Goal: Information Seeking & Learning: Learn about a topic

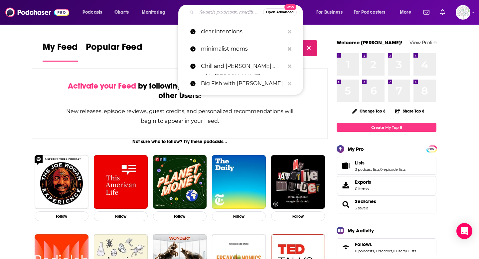
click at [227, 15] on input "Search podcasts, credits, & more..." at bounding box center [229, 12] width 66 height 11
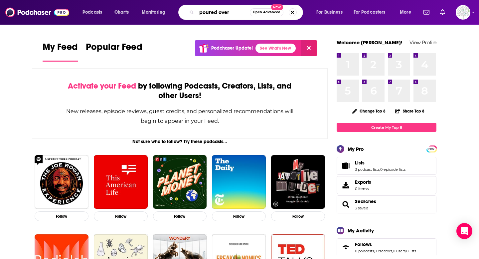
type input "poured over"
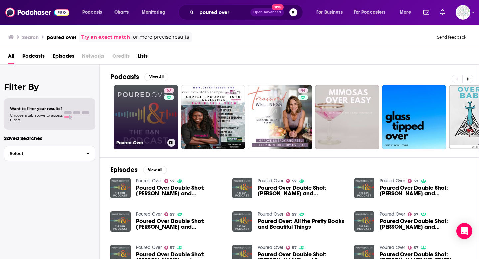
click at [130, 110] on link "57 Poured Over" at bounding box center [146, 117] width 64 height 64
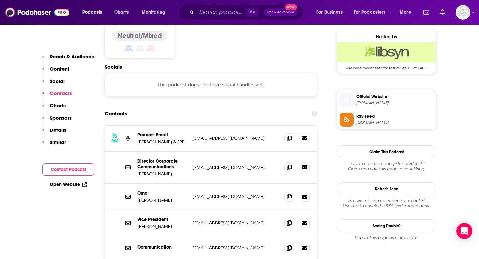
scroll to position [538, 0]
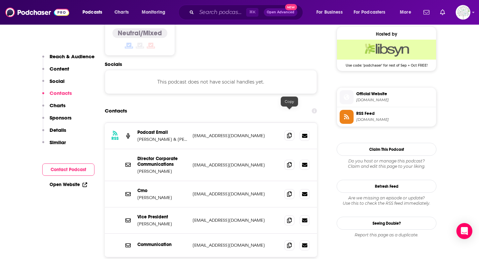
click at [288, 133] on icon at bounding box center [289, 135] width 5 height 5
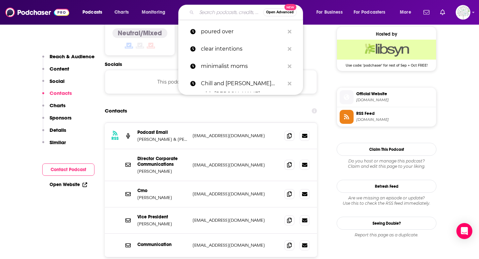
click at [212, 11] on input "Search podcasts, credits, & more..." at bounding box center [229, 12] width 66 height 11
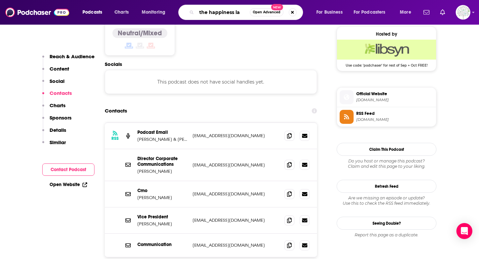
type input "the happiness lab"
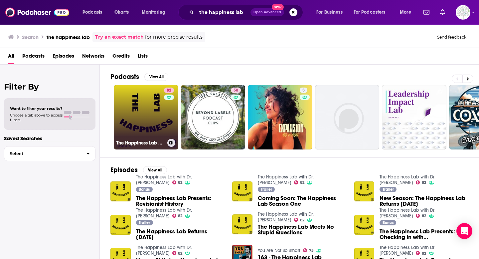
click at [139, 111] on link "82 The Happiness Lab with Dr. [PERSON_NAME]" at bounding box center [146, 117] width 64 height 64
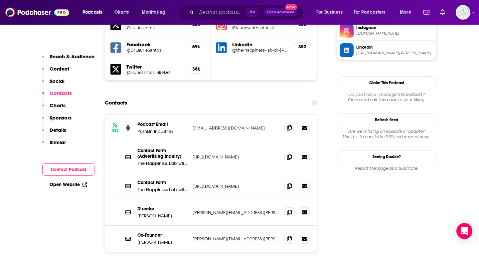
scroll to position [622, 0]
click at [292, 180] on span at bounding box center [289, 185] width 10 height 10
click at [224, 13] on input "Search podcasts, credits, & more..." at bounding box center [221, 12] width 50 height 11
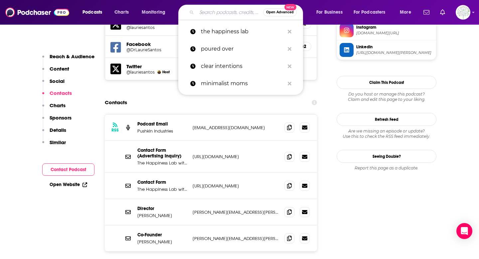
paste input "Happier with [PERSON_NAME]"
type input "Happier with [PERSON_NAME]"
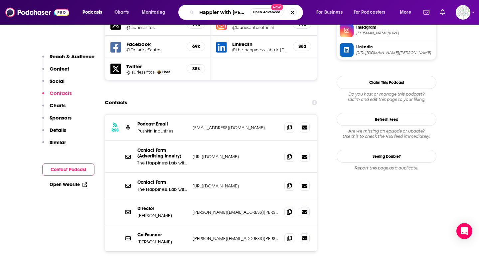
scroll to position [0, 24]
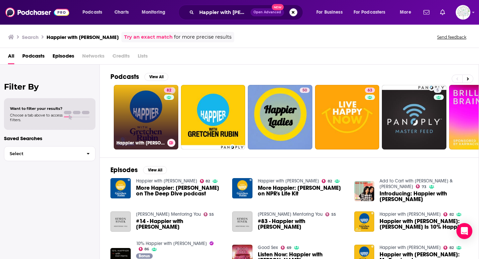
click at [149, 106] on link "82 Happier with [PERSON_NAME]" at bounding box center [146, 117] width 64 height 64
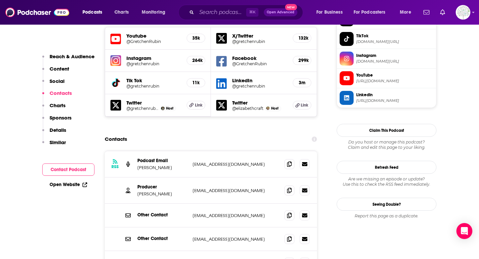
scroll to position [615, 0]
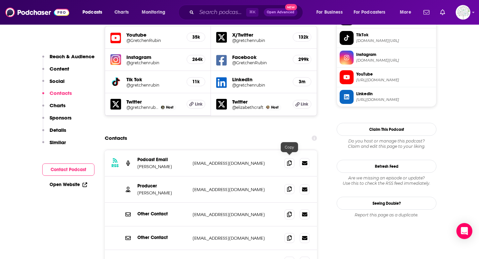
click at [290, 186] on icon at bounding box center [289, 188] width 5 height 5
click at [229, 12] on input "Search podcasts, credits, & more..." at bounding box center [221, 12] width 50 height 11
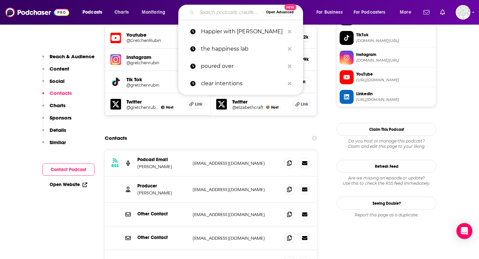
paste input "Armchair Expert"
type input "Armchair Expert"
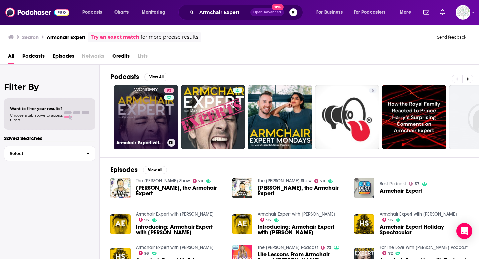
click at [144, 100] on link "93 Armchair Expert with [PERSON_NAME]" at bounding box center [146, 117] width 64 height 64
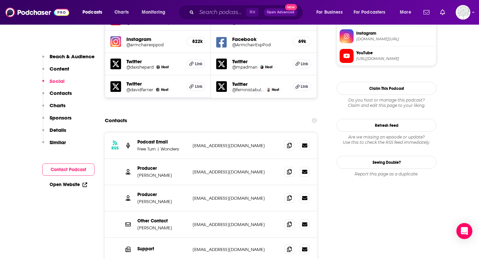
scroll to position [628, 0]
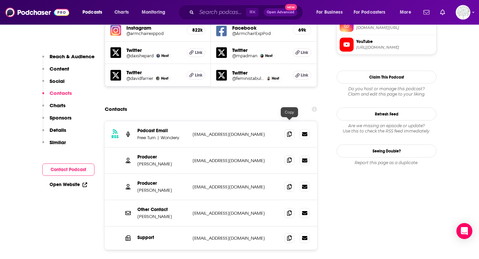
click at [287, 157] on icon at bounding box center [289, 159] width 5 height 5
click at [289, 210] on icon at bounding box center [289, 212] width 5 height 5
click at [232, 4] on div "Podcasts Charts Monitoring ⌘ K Open Advanced New For Business For Podcasters Mo…" at bounding box center [239, 12] width 479 height 25
click at [232, 10] on input "Search podcasts, credits, & more..." at bounding box center [221, 12] width 50 height 11
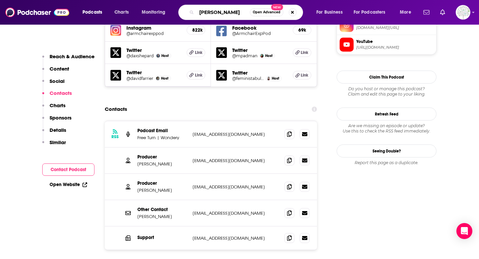
type input "[PERSON_NAME]"
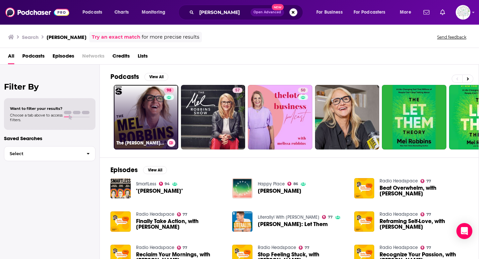
click at [151, 101] on link "98 The [PERSON_NAME] Podcast" at bounding box center [146, 117] width 64 height 64
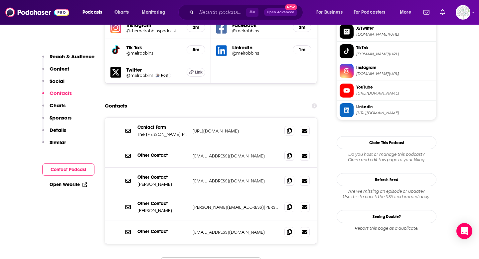
scroll to position [671, 0]
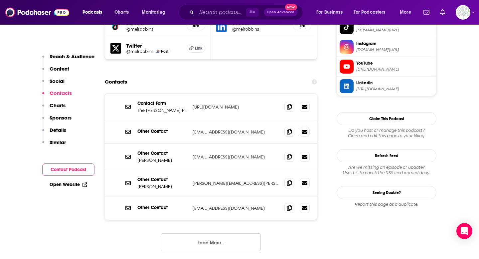
click at [238, 104] on p "[URL][DOMAIN_NAME]" at bounding box center [235, 107] width 86 height 6
click at [287, 104] on icon at bounding box center [289, 106] width 5 height 5
click at [292, 151] on span at bounding box center [289, 156] width 10 height 10
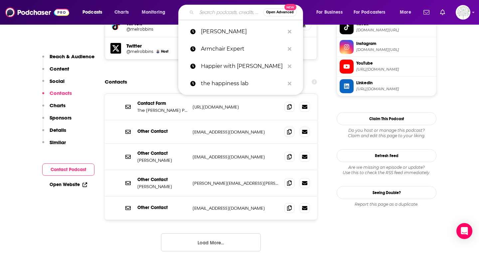
click at [234, 13] on input "Search podcasts, credits, & more..." at bounding box center [229, 12] width 66 height 11
paste input "NY Times Podcast"
type input "NY Times Podcast"
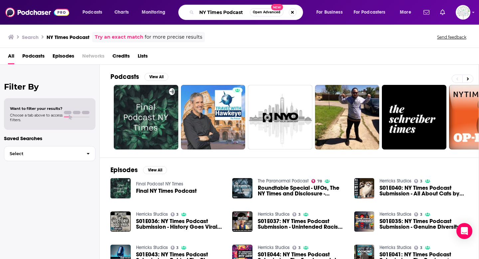
click at [211, 14] on input "NY Times Podcast" at bounding box center [222, 12] width 53 height 11
click at [290, 13] on button "Search podcasts, credits, & more..." at bounding box center [293, 12] width 8 height 8
type input "[PERSON_NAME]"
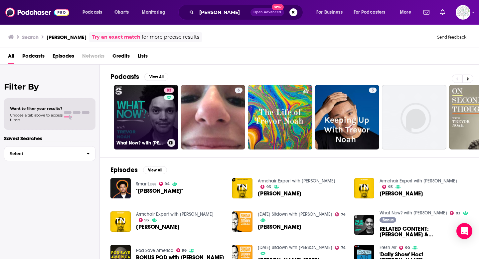
click at [147, 102] on link "83 What Now? with [PERSON_NAME]" at bounding box center [146, 117] width 64 height 64
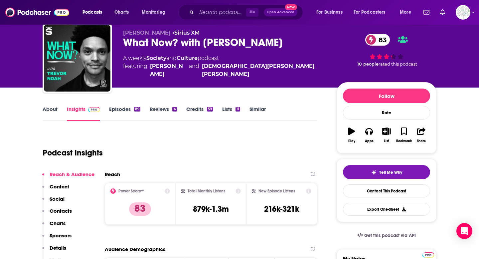
scroll to position [24, 0]
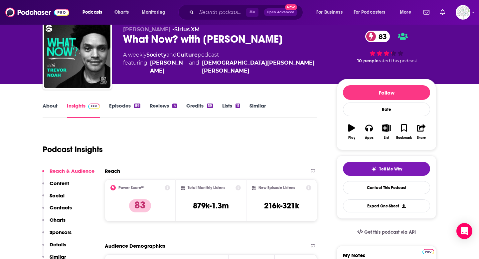
click at [128, 114] on link "Episodes 89" at bounding box center [124, 109] width 31 height 15
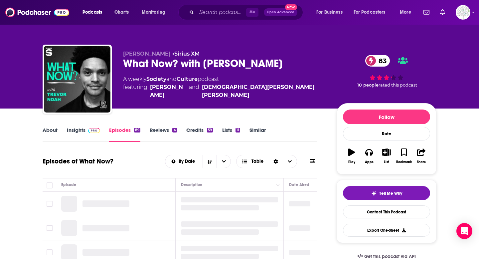
scroll to position [48, 0]
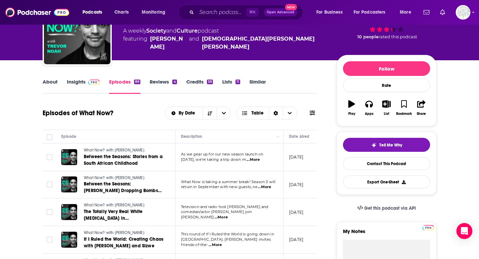
click at [74, 81] on link "Insights" at bounding box center [83, 85] width 33 height 15
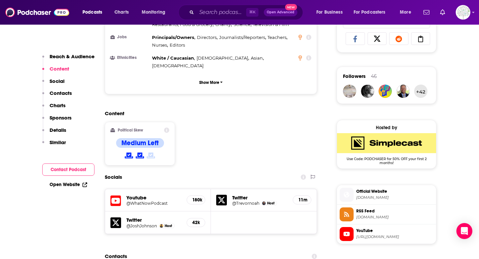
scroll to position [571, 0]
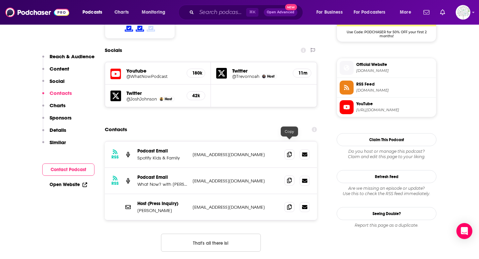
click at [291, 178] on icon at bounding box center [289, 180] width 5 height 5
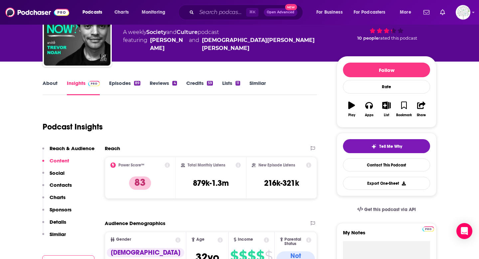
scroll to position [0, 0]
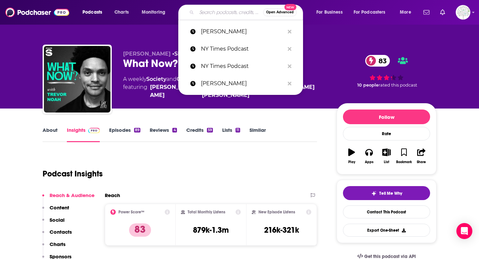
click at [233, 12] on input "Search podcasts, credits, & more..." at bounding box center [229, 12] width 66 height 11
paste input "[PERSON_NAME]"
type input "[PERSON_NAME]"
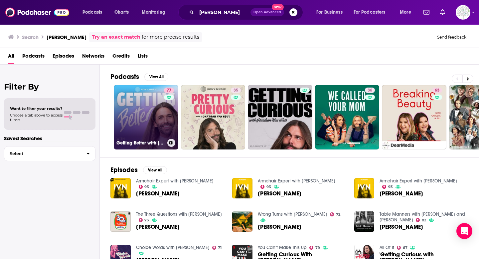
click at [137, 121] on link "77 Getting Better with [PERSON_NAME]" at bounding box center [146, 117] width 64 height 64
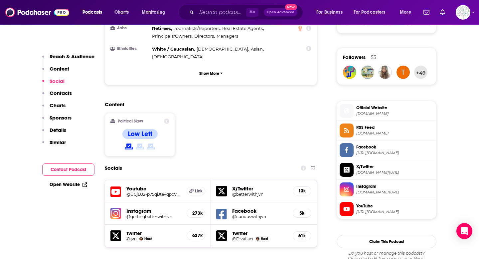
scroll to position [605, 0]
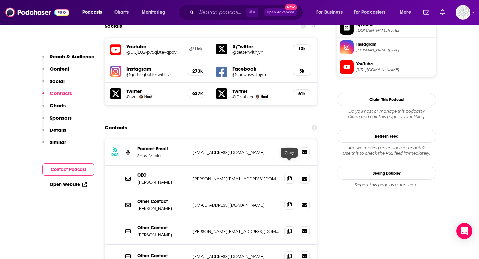
click at [287, 202] on icon at bounding box center [289, 204] width 5 height 5
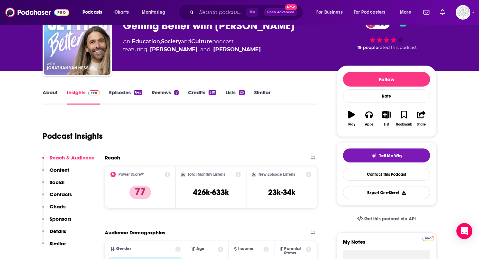
scroll to position [0, 0]
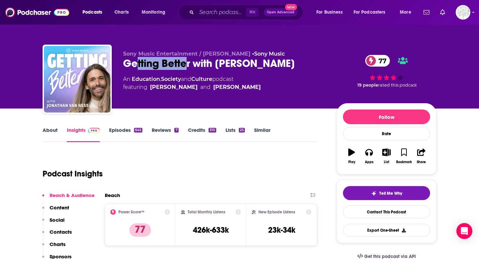
drag, startPoint x: 135, startPoint y: 62, endPoint x: 183, endPoint y: 61, distance: 48.5
click at [183, 61] on div "Getting Better with [PERSON_NAME] 77" at bounding box center [224, 63] width 203 height 13
drag, startPoint x: 125, startPoint y: 63, endPoint x: 210, endPoint y: 66, distance: 85.5
click at [210, 66] on div "Getting Better with [PERSON_NAME] 77" at bounding box center [224, 63] width 203 height 13
copy h2 "Getting Better with"
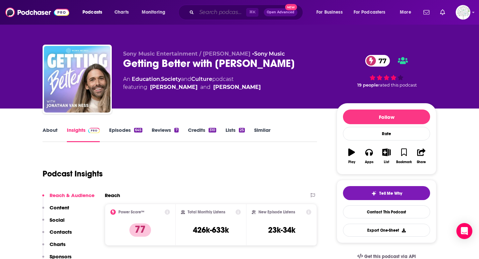
click at [201, 14] on input "Search podcasts, credits, & more..." at bounding box center [221, 12] width 50 height 11
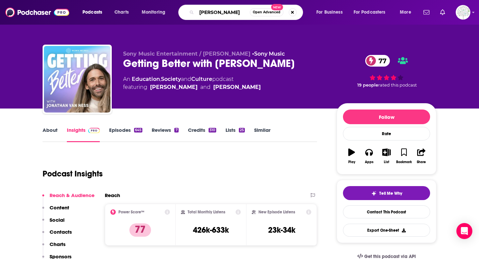
type input "[PERSON_NAME]"
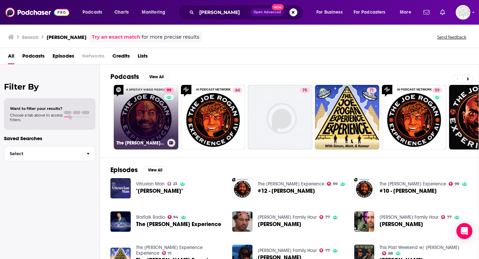
click at [154, 105] on link "99 The [PERSON_NAME] Experience" at bounding box center [146, 117] width 64 height 64
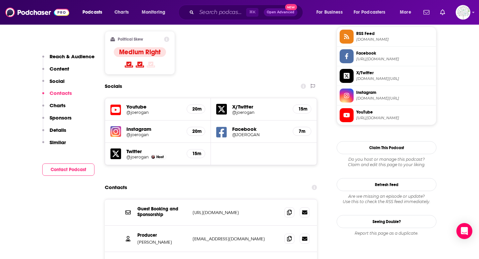
scroll to position [579, 0]
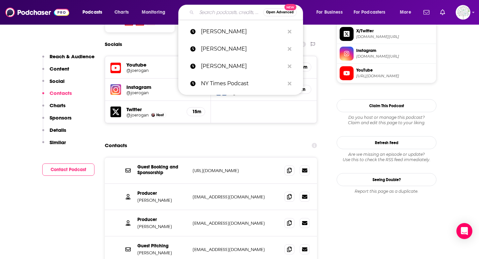
click at [229, 11] on input "Search podcasts, credits, & more..." at bounding box center [229, 12] width 66 height 11
paste input "Huberman Lab"
type input "Huberman Lab"
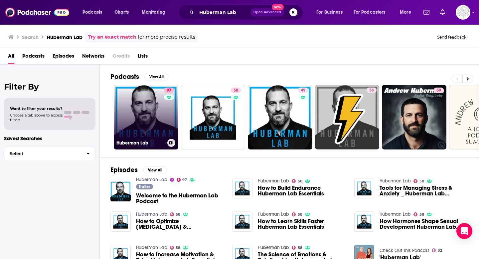
click at [147, 109] on link "97 Huberman Lab" at bounding box center [146, 117] width 64 height 64
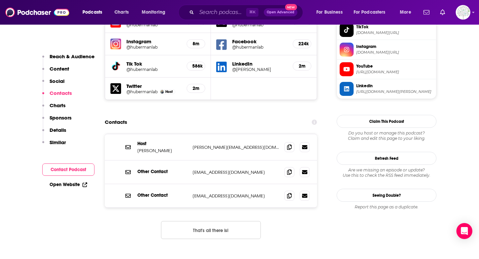
scroll to position [632, 0]
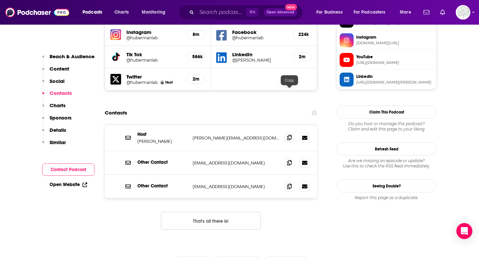
click at [288, 135] on icon at bounding box center [289, 137] width 5 height 5
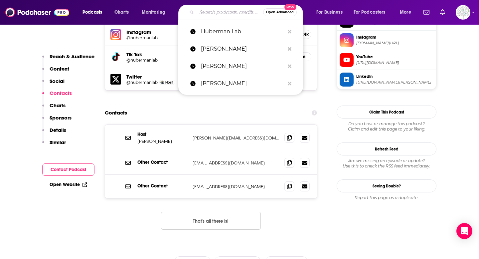
click at [211, 11] on input "Search podcasts, credits, & more..." at bounding box center [229, 12] width 66 height 11
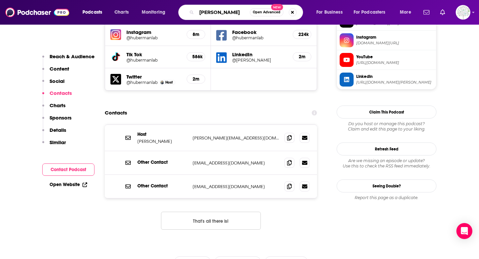
type input "[PERSON_NAME]"
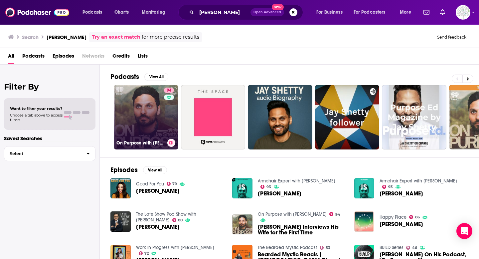
click at [127, 109] on link "94 On Purpose with [PERSON_NAME]" at bounding box center [146, 117] width 64 height 64
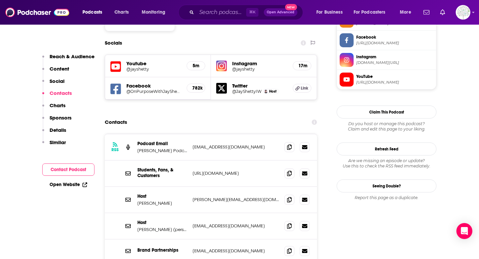
scroll to position [593, 0]
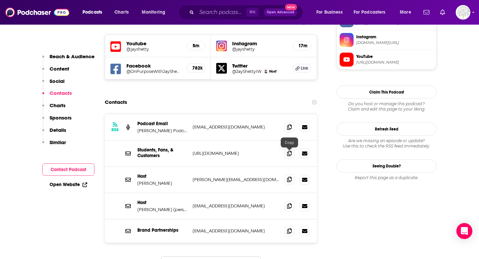
click at [291, 177] on icon at bounding box center [289, 179] width 5 height 5
click at [219, 11] on input "Search podcasts, credits, & more..." at bounding box center [221, 12] width 50 height 11
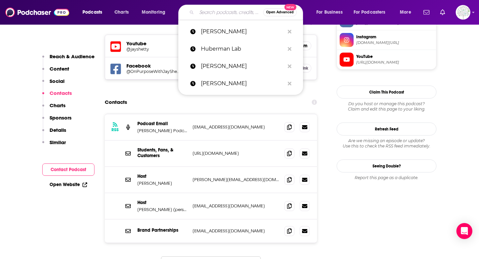
paste input "Science [DATE]"
type input "Science [DATE]"
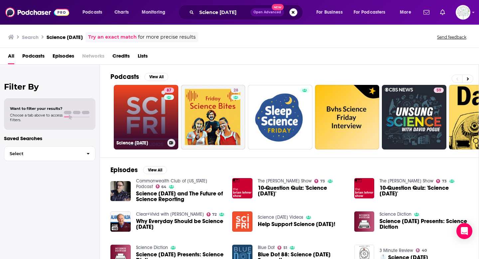
click at [133, 95] on link "87 Science [DATE]" at bounding box center [146, 117] width 64 height 64
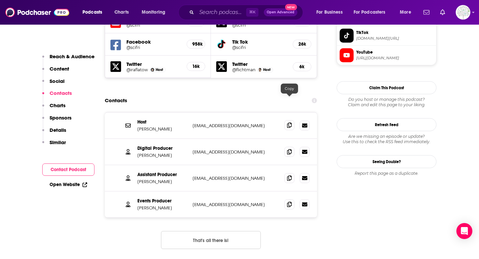
scroll to position [619, 0]
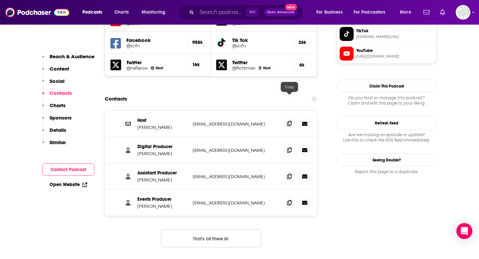
click at [291, 121] on icon at bounding box center [289, 123] width 5 height 5
click at [217, 18] on div "⌘ K Open Advanced New" at bounding box center [240, 12] width 125 height 15
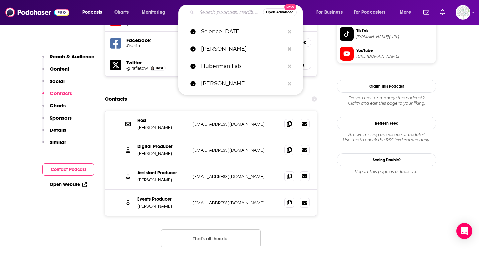
click at [215, 13] on input "Search podcasts, credits, & more..." at bounding box center [229, 12] width 66 height 11
paste input "[PERSON_NAME] / Reclaiming"
type input "[PERSON_NAME] / Reclaiming"
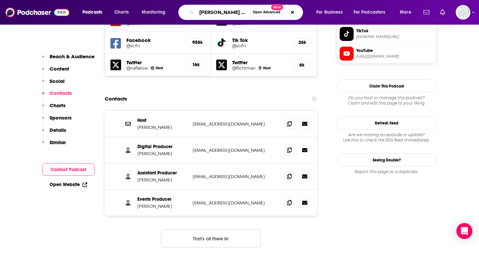
scroll to position [0, 27]
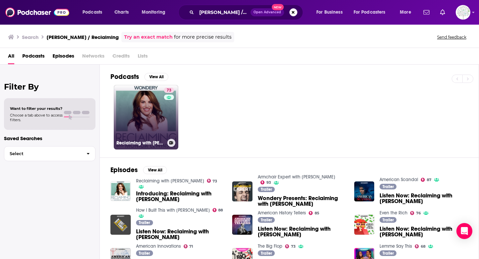
click at [138, 119] on link "73 Reclaiming with [PERSON_NAME]" at bounding box center [146, 117] width 64 height 64
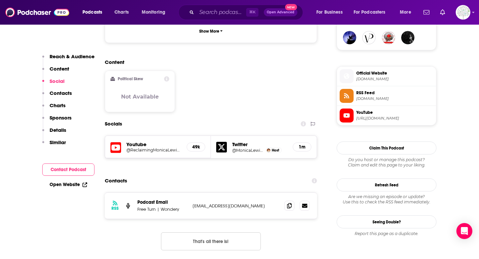
scroll to position [493, 0]
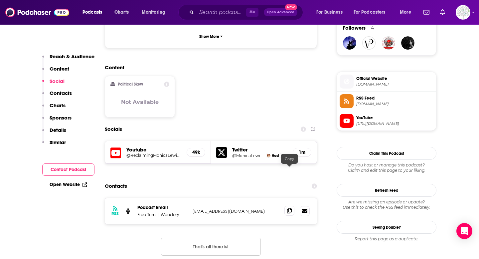
click at [291, 208] on icon at bounding box center [289, 210] width 5 height 5
click at [220, 12] on input "Search podcasts, credits, & more..." at bounding box center [221, 12] width 50 height 11
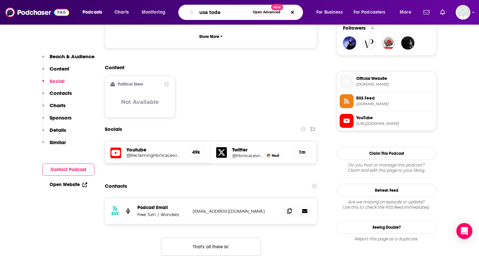
type input "usa [DATE]"
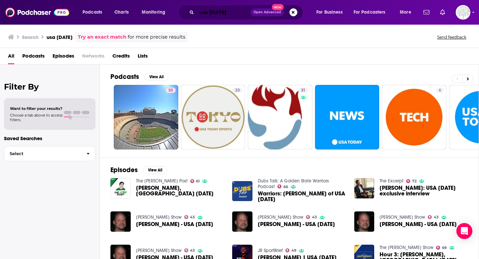
click at [239, 10] on input "usa [DATE]" at bounding box center [223, 12] width 54 height 11
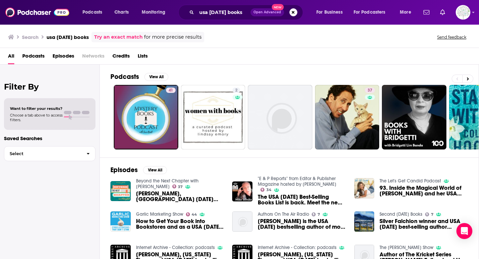
click at [211, 21] on div "Podcasts Charts Monitoring usa [DATE] books Open Advanced New For Business For …" at bounding box center [239, 12] width 479 height 25
click at [212, 14] on input "usa [DATE] books" at bounding box center [223, 12] width 54 height 11
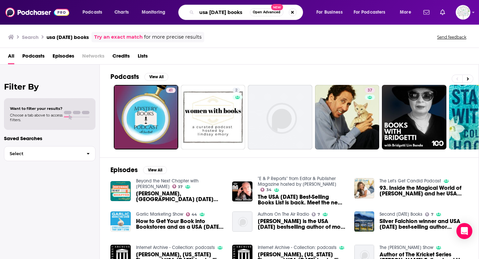
click at [212, 14] on input "usa [DATE] books" at bounding box center [222, 12] width 53 height 11
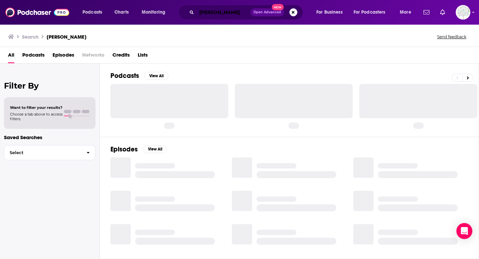
click at [232, 12] on input "[PERSON_NAME]" at bounding box center [223, 12] width 54 height 11
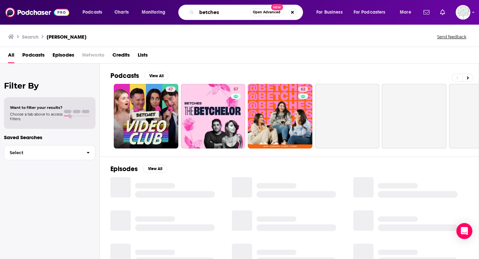
type input "betches"
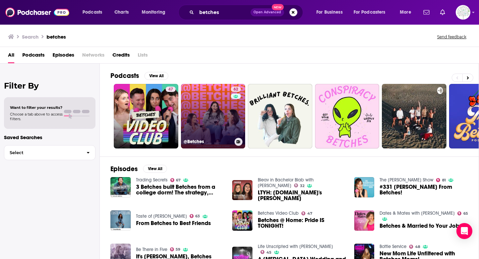
click at [205, 104] on link "62 @Betches" at bounding box center [213, 116] width 64 height 64
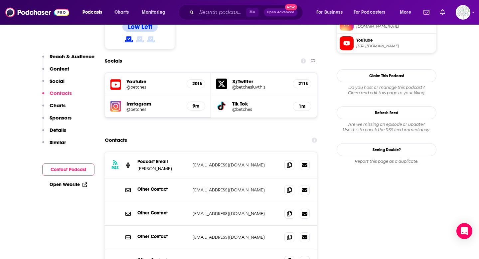
scroll to position [579, 0]
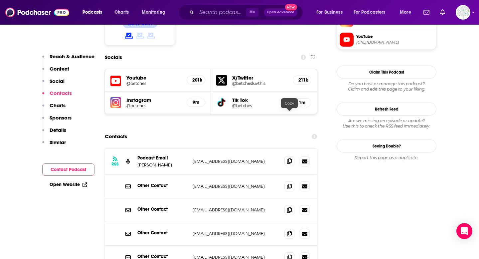
click at [289, 158] on icon at bounding box center [289, 160] width 5 height 5
click at [230, 13] on input "Search podcasts, credits, & more..." at bounding box center [221, 12] width 50 height 11
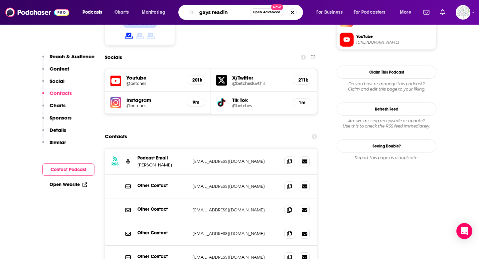
type input "gays reading"
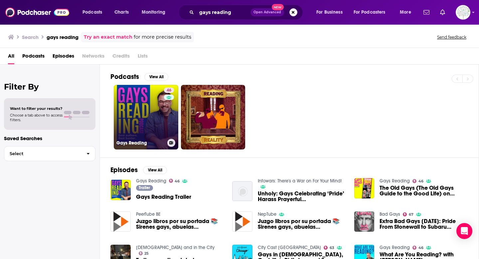
click at [151, 100] on link "46 Gays Reading" at bounding box center [146, 117] width 64 height 64
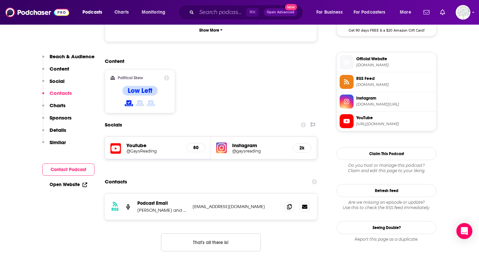
scroll to position [528, 0]
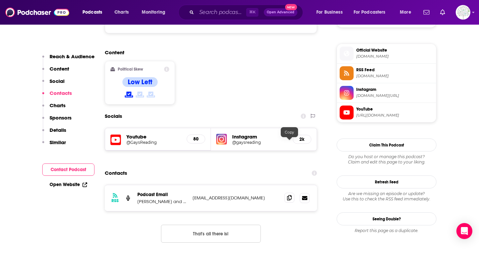
click at [289, 195] on icon at bounding box center [289, 197] width 5 height 5
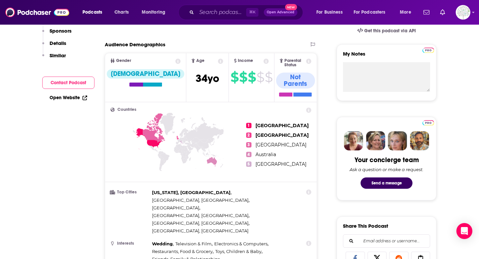
scroll to position [0, 0]
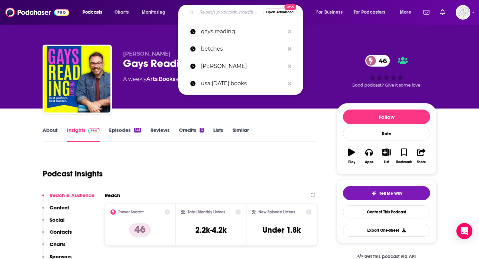
click at [206, 12] on input "Search podcasts, credits, & more..." at bounding box center [229, 12] width 66 height 11
paste input "Sounds LIke a Cult"
type input "Sounds LIke a Cult"
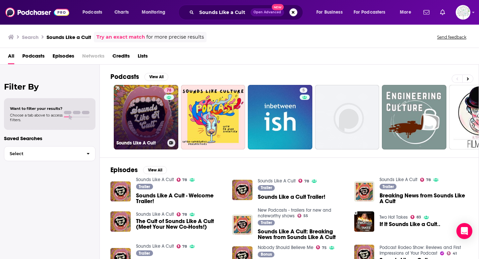
click at [147, 101] on link "78 Sounds Like A Cult" at bounding box center [146, 117] width 64 height 64
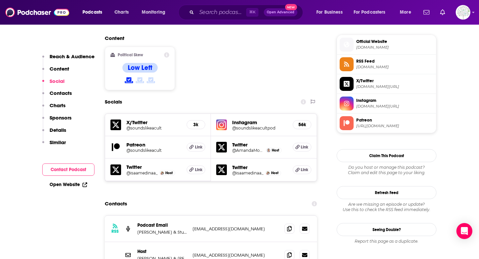
scroll to position [615, 0]
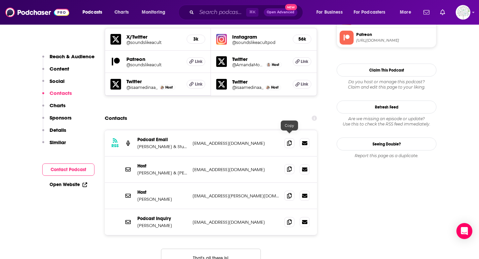
click at [287, 166] on icon at bounding box center [289, 168] width 5 height 5
click at [291, 192] on icon at bounding box center [289, 194] width 5 height 5
click at [223, 12] on input "Search podcasts, credits, & more..." at bounding box center [221, 12] width 50 height 11
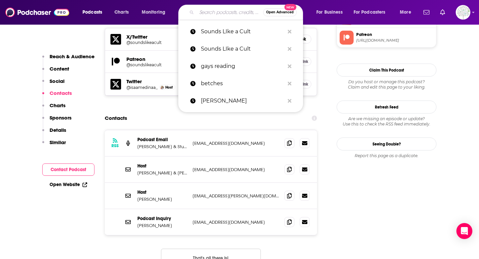
paste input "[PERSON_NAME]"
type input "[PERSON_NAME]"
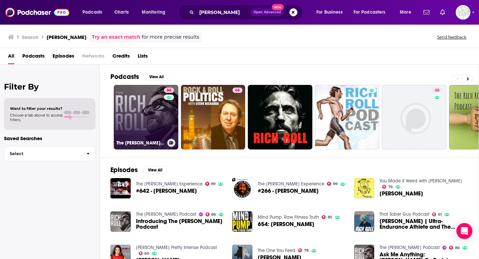
click at [132, 96] on link "86 The [PERSON_NAME] Podcast" at bounding box center [146, 117] width 64 height 64
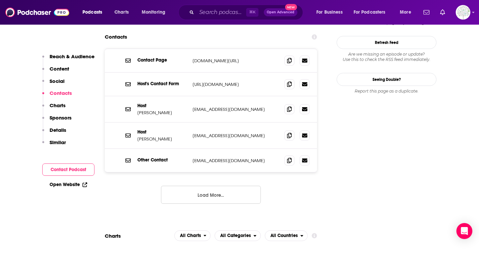
scroll to position [697, 0]
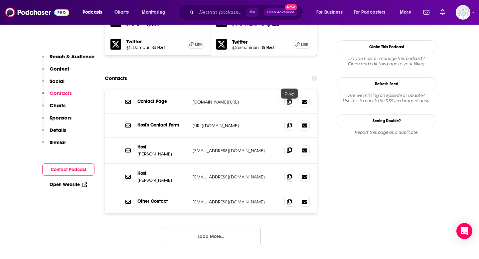
click at [289, 147] on icon at bounding box center [289, 149] width 5 height 5
click at [220, 14] on input "Search podcasts, credits, & more..." at bounding box center [221, 12] width 50 height 11
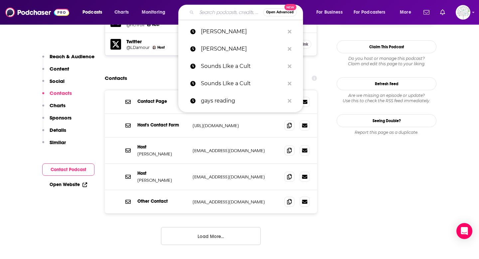
paste input "[PERSON_NAME] Unplugged"
type input "[PERSON_NAME] Unplugged"
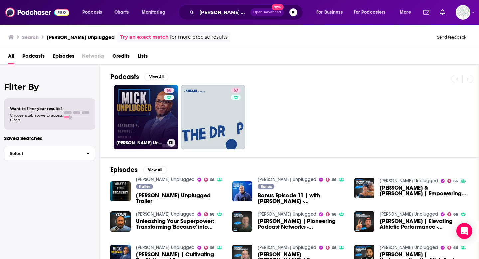
click at [131, 100] on link "66 [PERSON_NAME] Unplugged" at bounding box center [146, 117] width 64 height 64
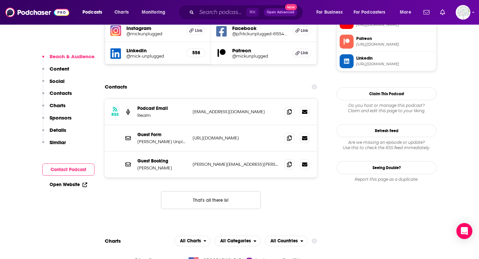
scroll to position [631, 0]
click at [289, 161] on icon at bounding box center [289, 163] width 5 height 5
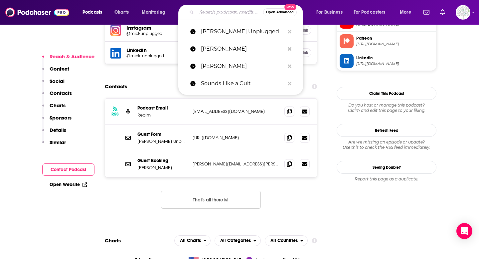
click at [208, 12] on input "Search podcasts, credits, & more..." at bounding box center [229, 12] width 66 height 11
paste input "Morbid Podcast"
type input "Morbid Podcast"
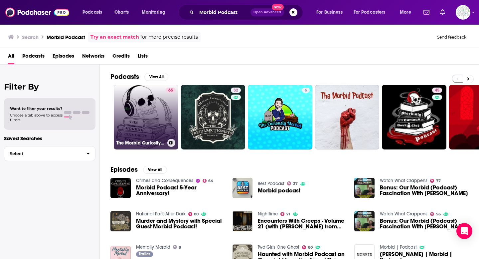
click at [148, 99] on link "65 The Morbid Curiosity Podcast" at bounding box center [146, 117] width 64 height 64
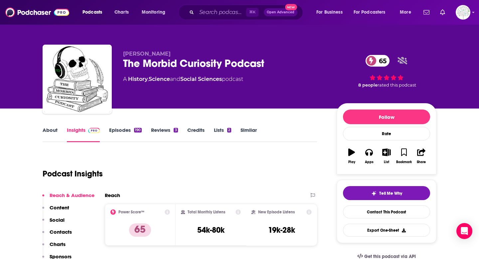
click at [50, 129] on link "About" at bounding box center [50, 134] width 15 height 15
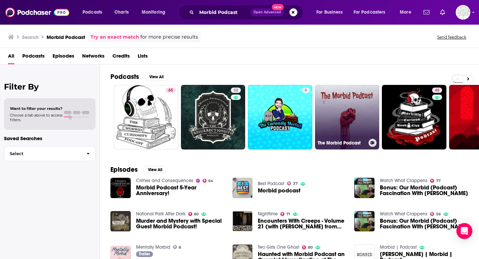
click at [360, 121] on link "The Morbid Podcast" at bounding box center [347, 117] width 64 height 64
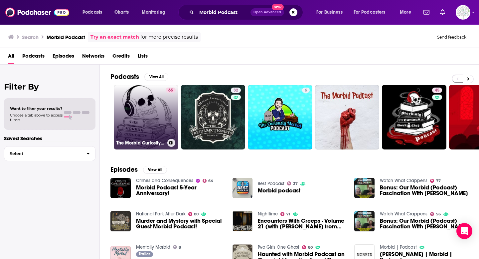
click at [149, 109] on link "65 The Morbid Curiosity Podcast" at bounding box center [146, 117] width 64 height 64
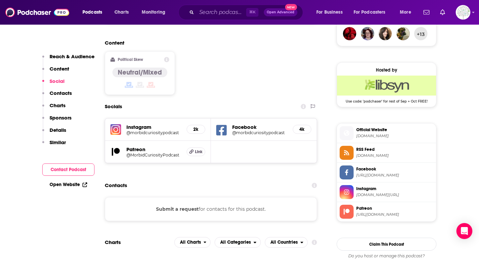
scroll to position [506, 0]
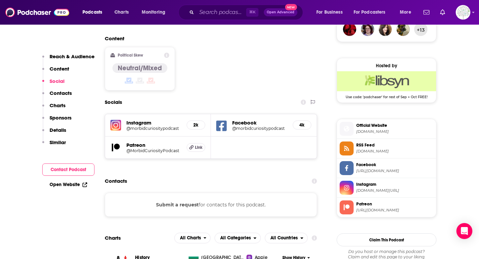
click at [416, 126] on span "Official Website" at bounding box center [394, 125] width 77 height 6
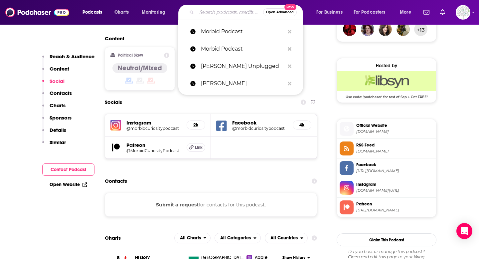
click at [224, 15] on input "Search podcasts, credits, & more..." at bounding box center [229, 12] width 66 height 11
paste input "Taste Podcast"
type input "Taste Podcast"
